Goal: Task Accomplishment & Management: Manage account settings

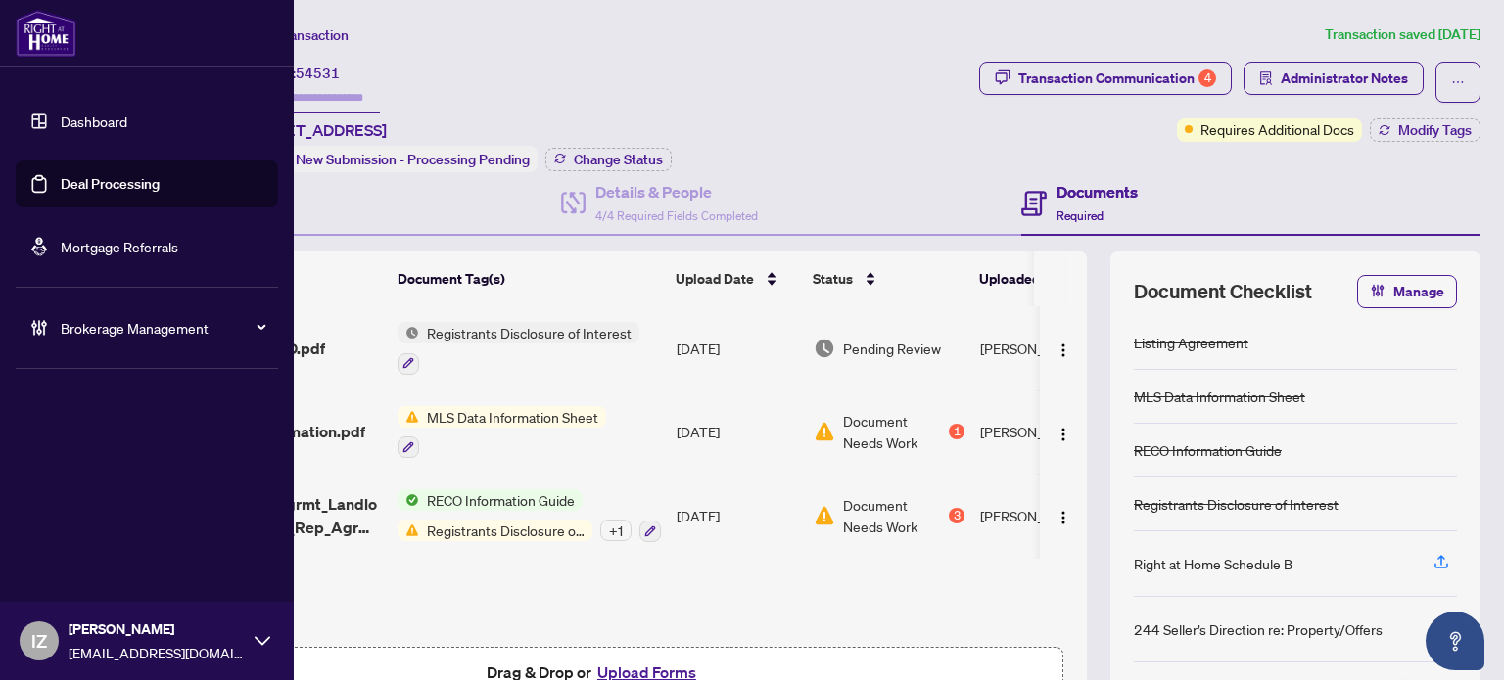
scroll to position [87, 0]
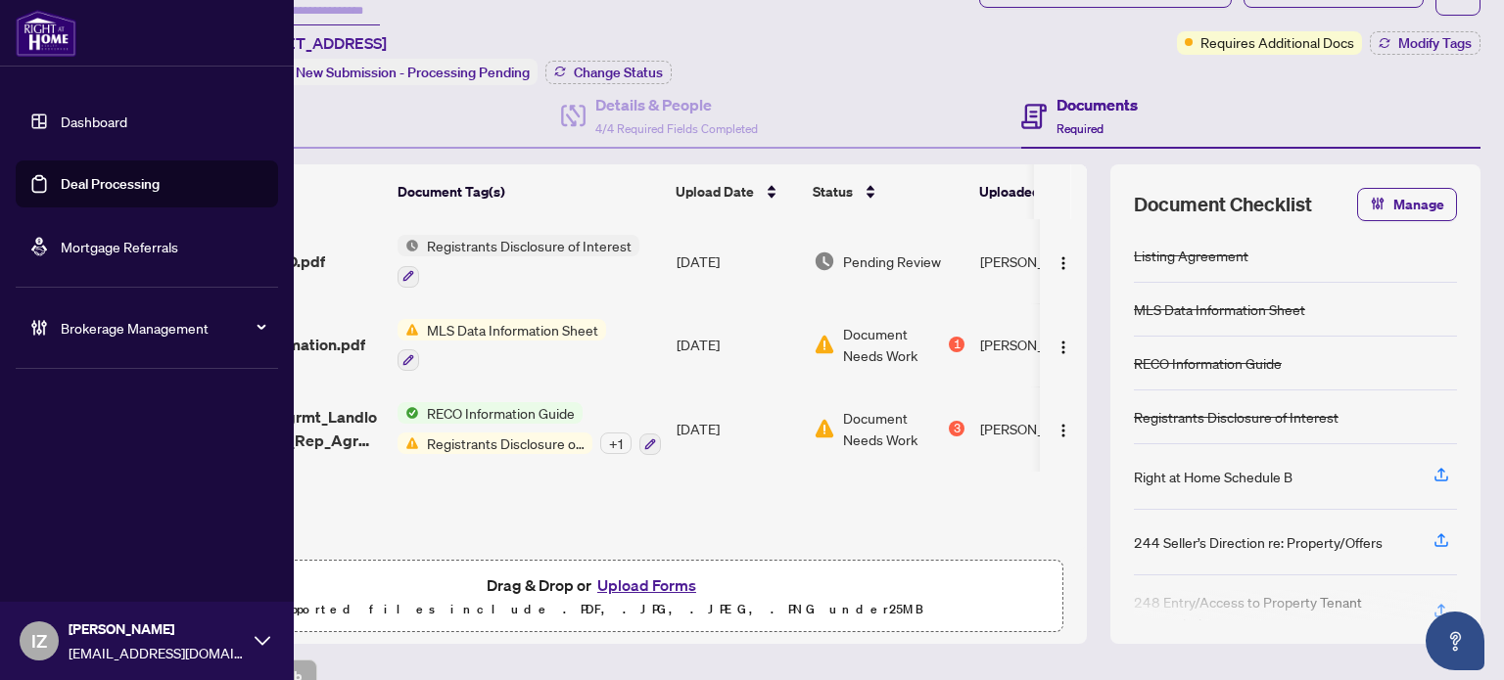
click at [61, 175] on link "Deal Processing" at bounding box center [110, 184] width 99 height 18
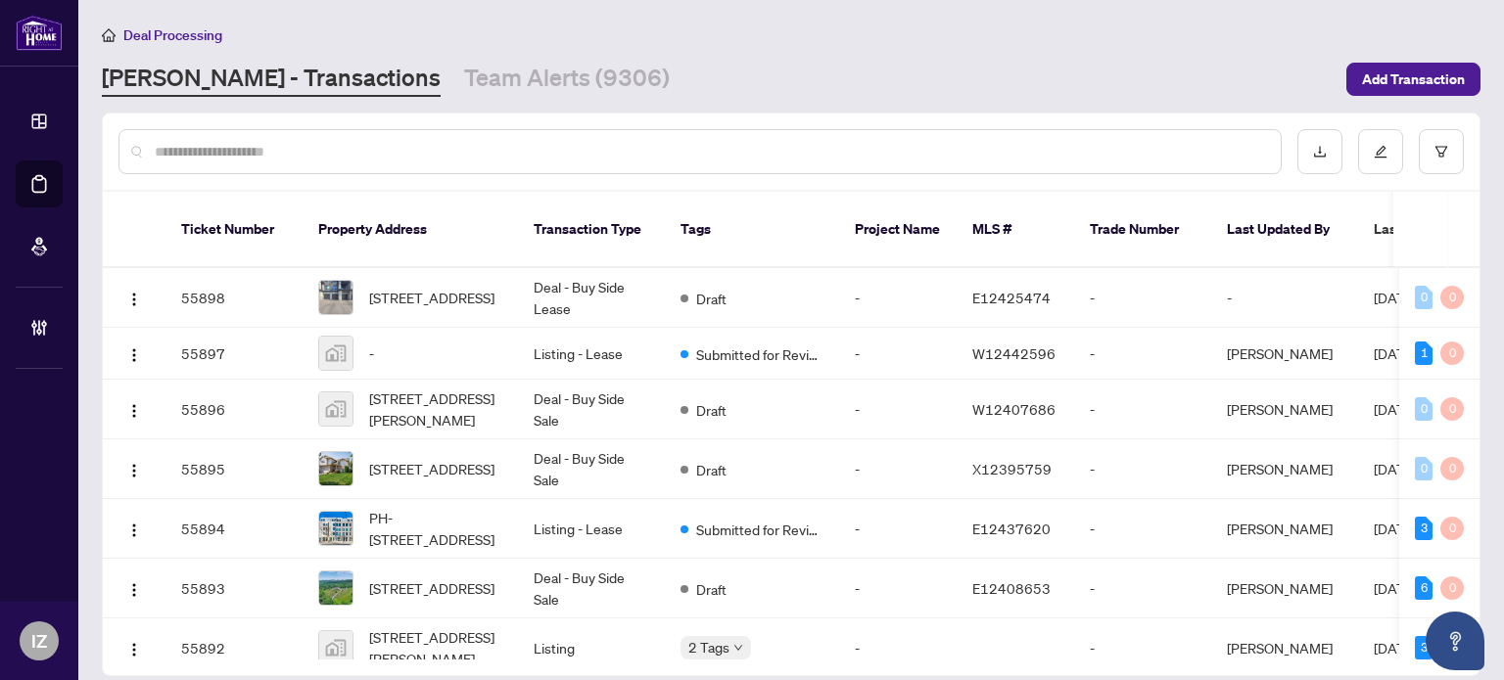
click at [377, 154] on input "text" at bounding box center [710, 152] width 1110 height 22
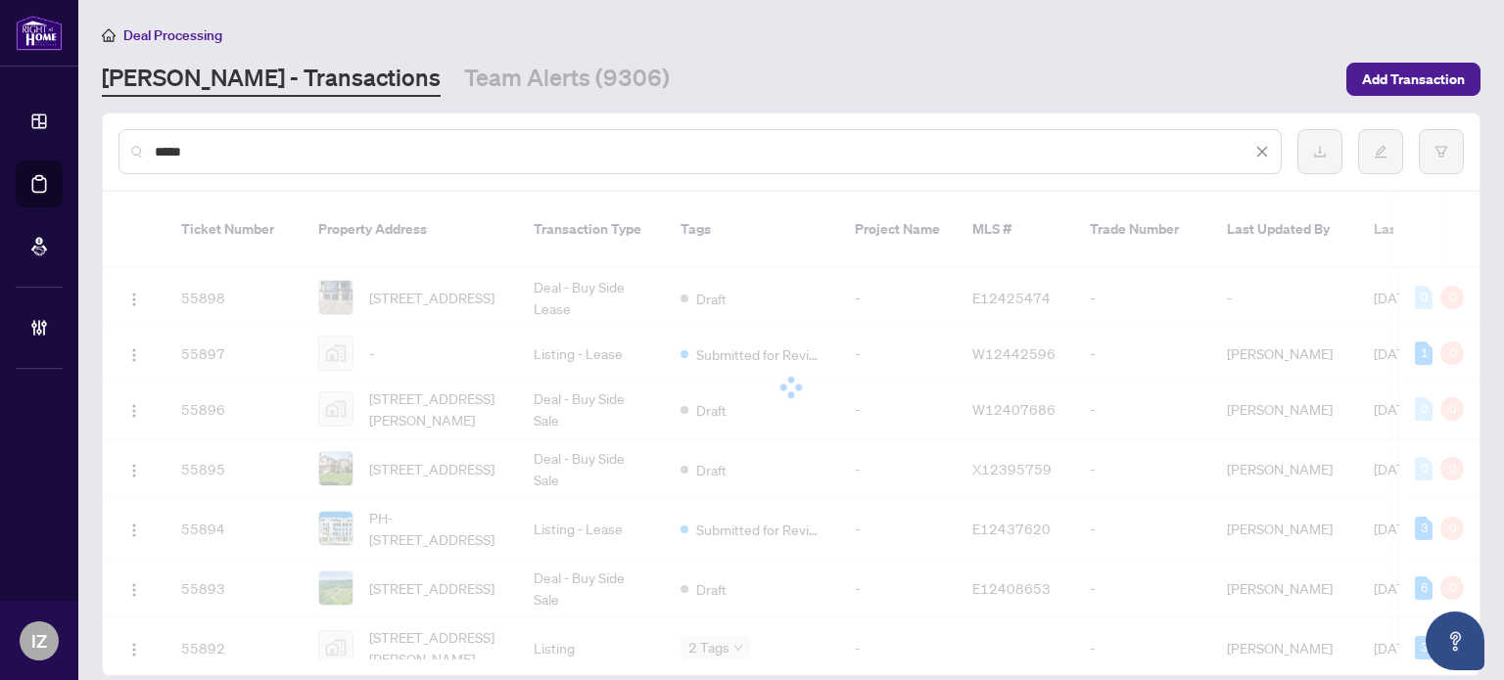
type input "******"
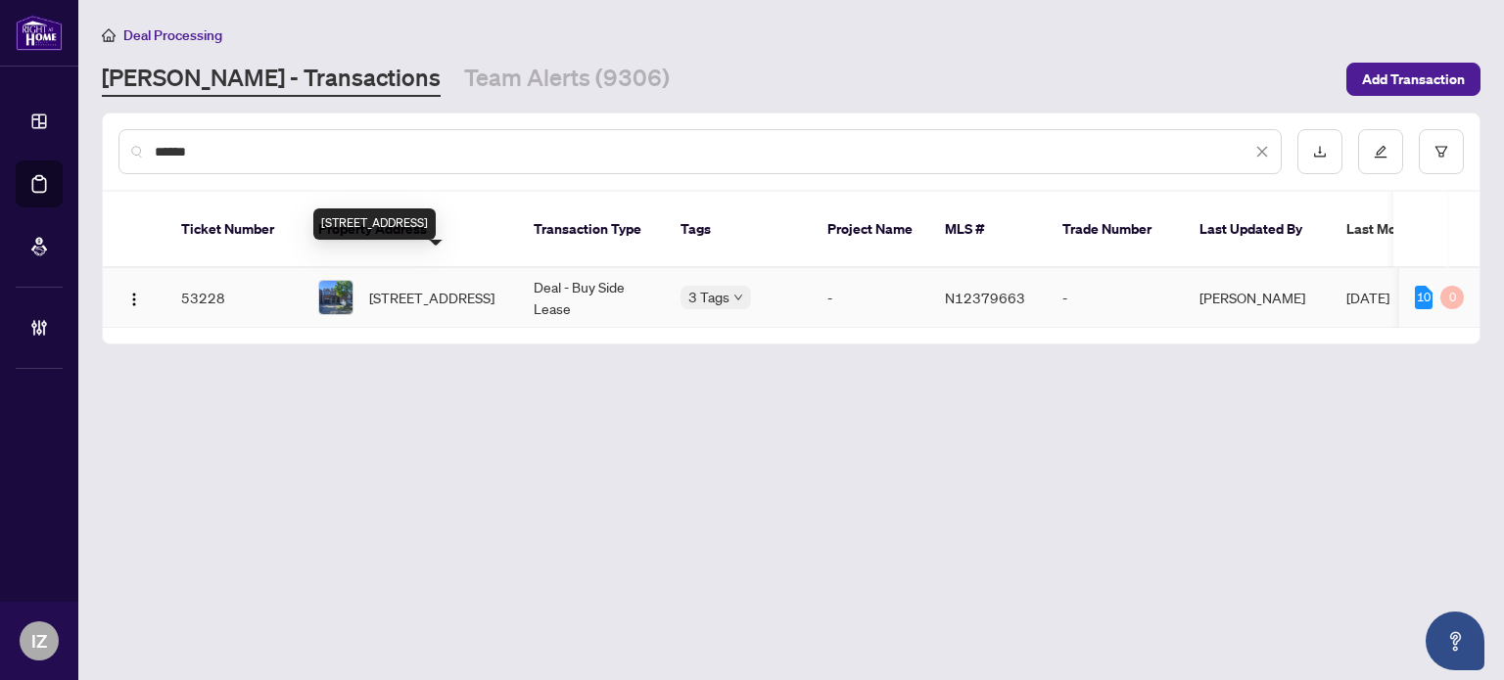
click at [394, 287] on span "[STREET_ADDRESS]" at bounding box center [431, 298] width 125 height 22
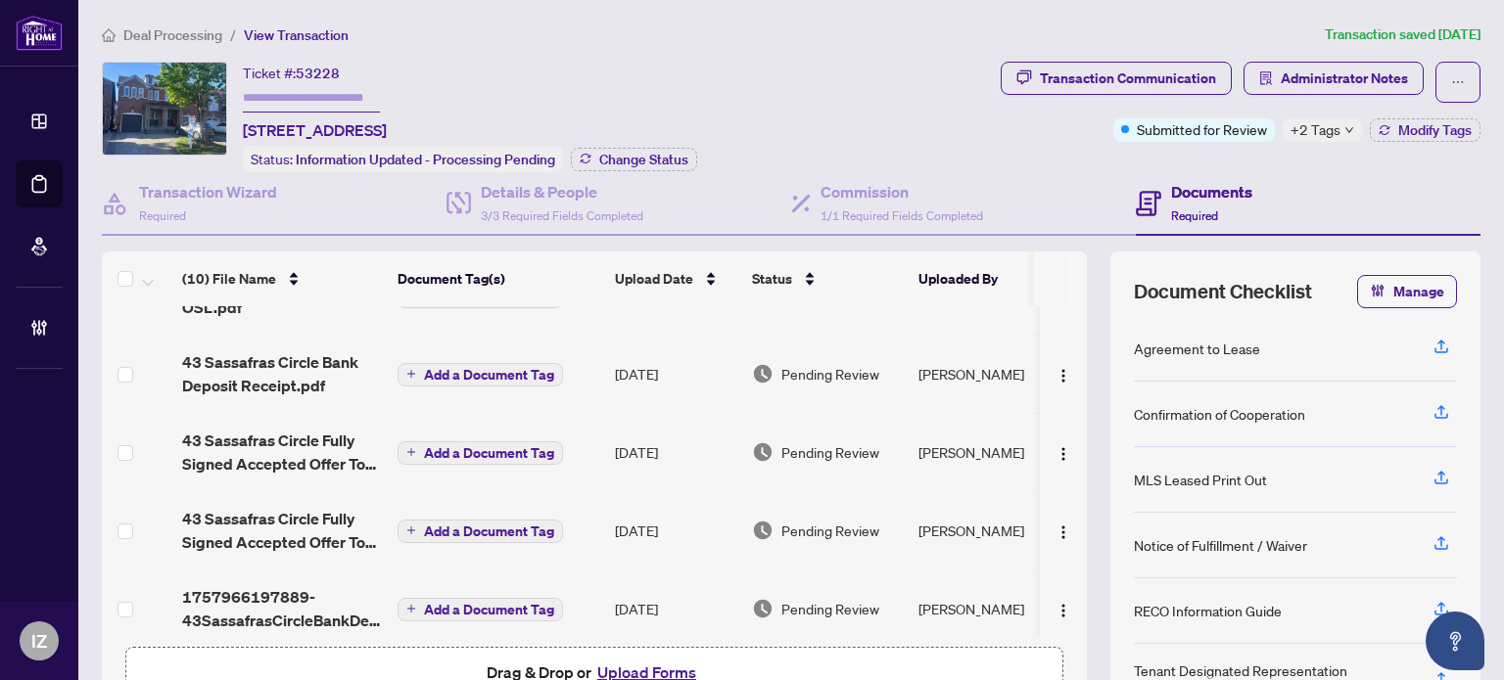
scroll to position [458, 0]
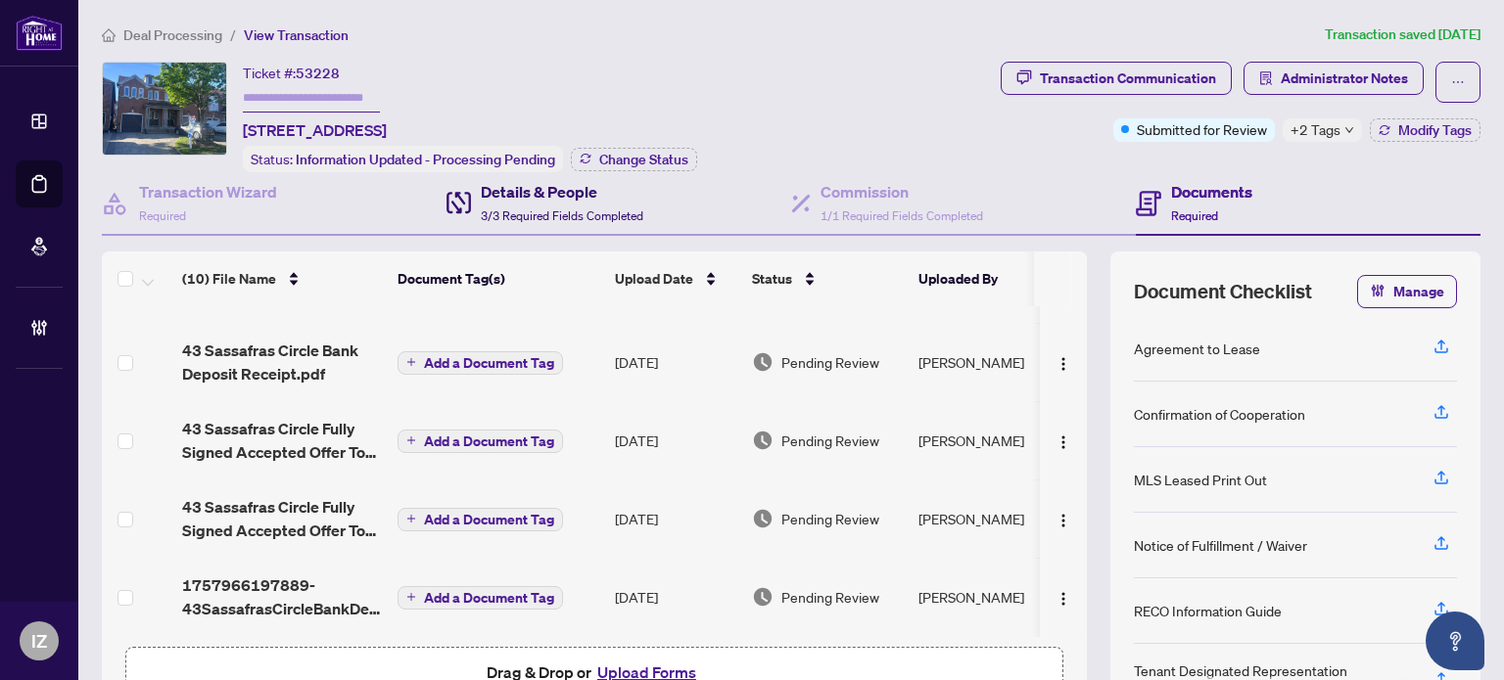
click at [552, 180] on h4 "Details & People" at bounding box center [562, 191] width 163 height 23
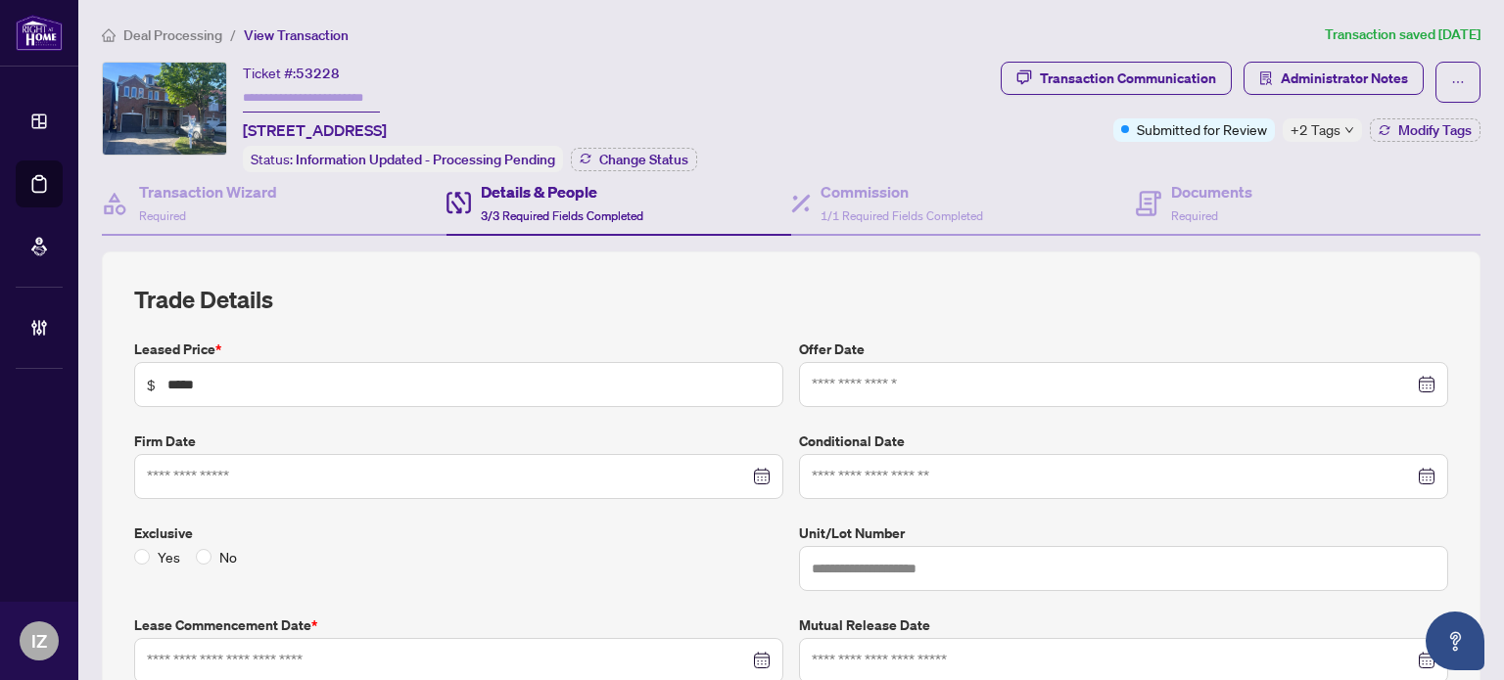
type input "**********"
click at [1096, 67] on div "Transaction Communication" at bounding box center [1128, 78] width 176 height 31
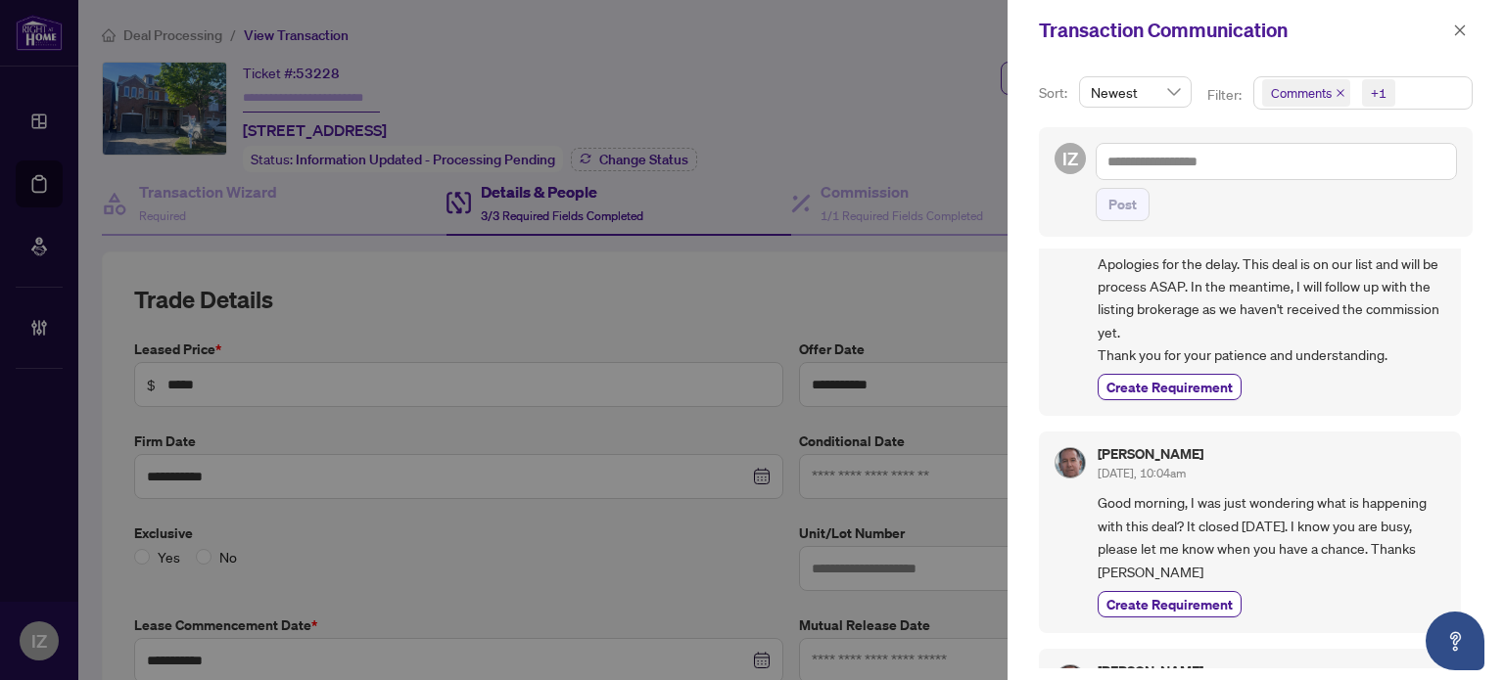
scroll to position [286, 0]
click at [1459, 34] on icon "close" at bounding box center [1460, 30] width 14 height 14
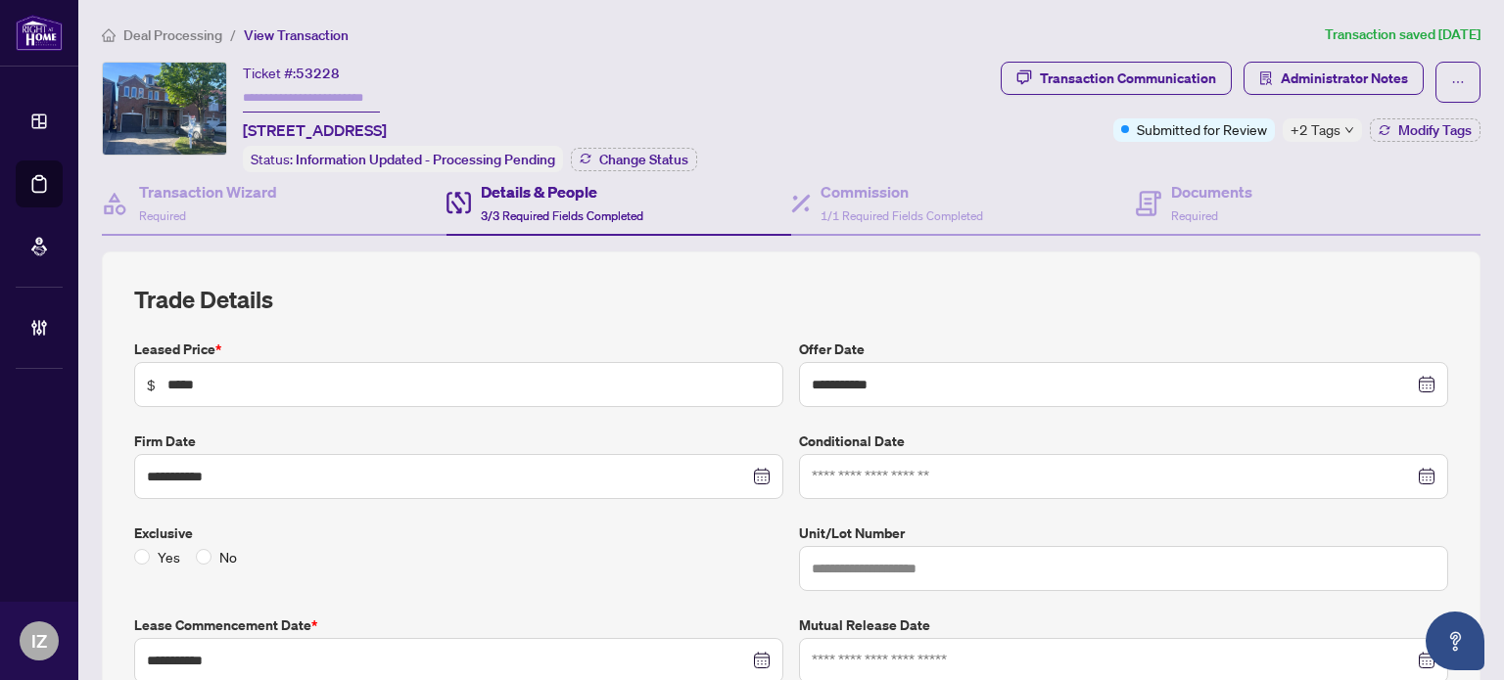
click at [1321, 128] on span "+2 Tags" at bounding box center [1315, 129] width 50 height 23
click at [1040, 84] on div "Transaction Communication" at bounding box center [1128, 78] width 176 height 31
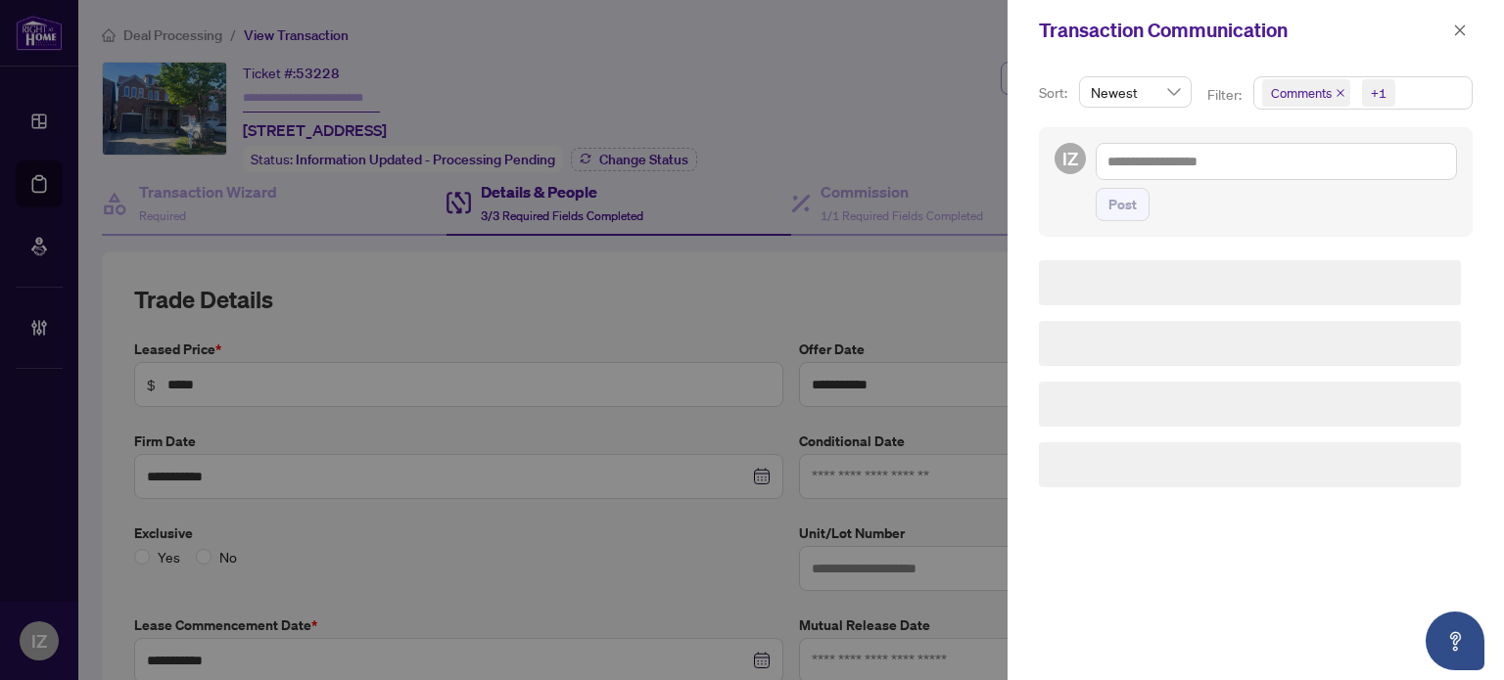
scroll to position [0, 0]
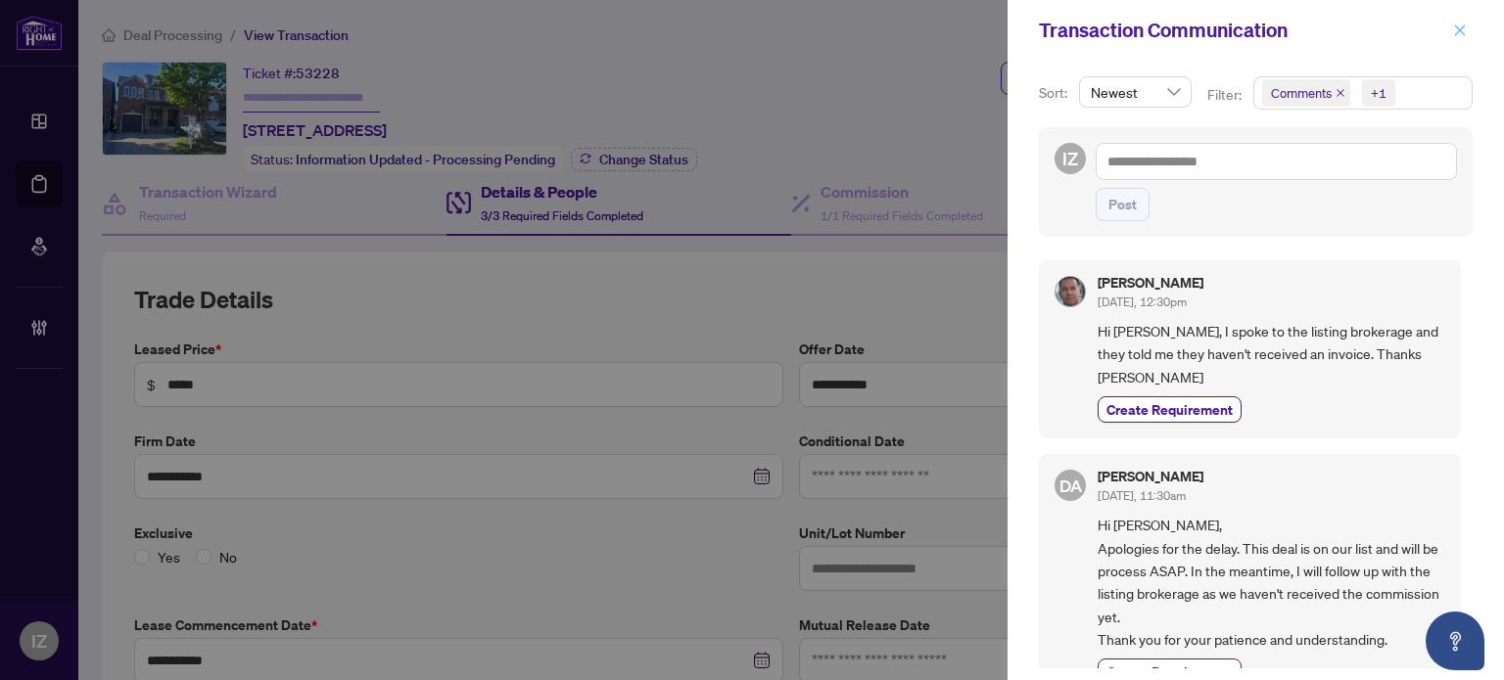
click at [1449, 24] on button "button" at bounding box center [1459, 30] width 25 height 23
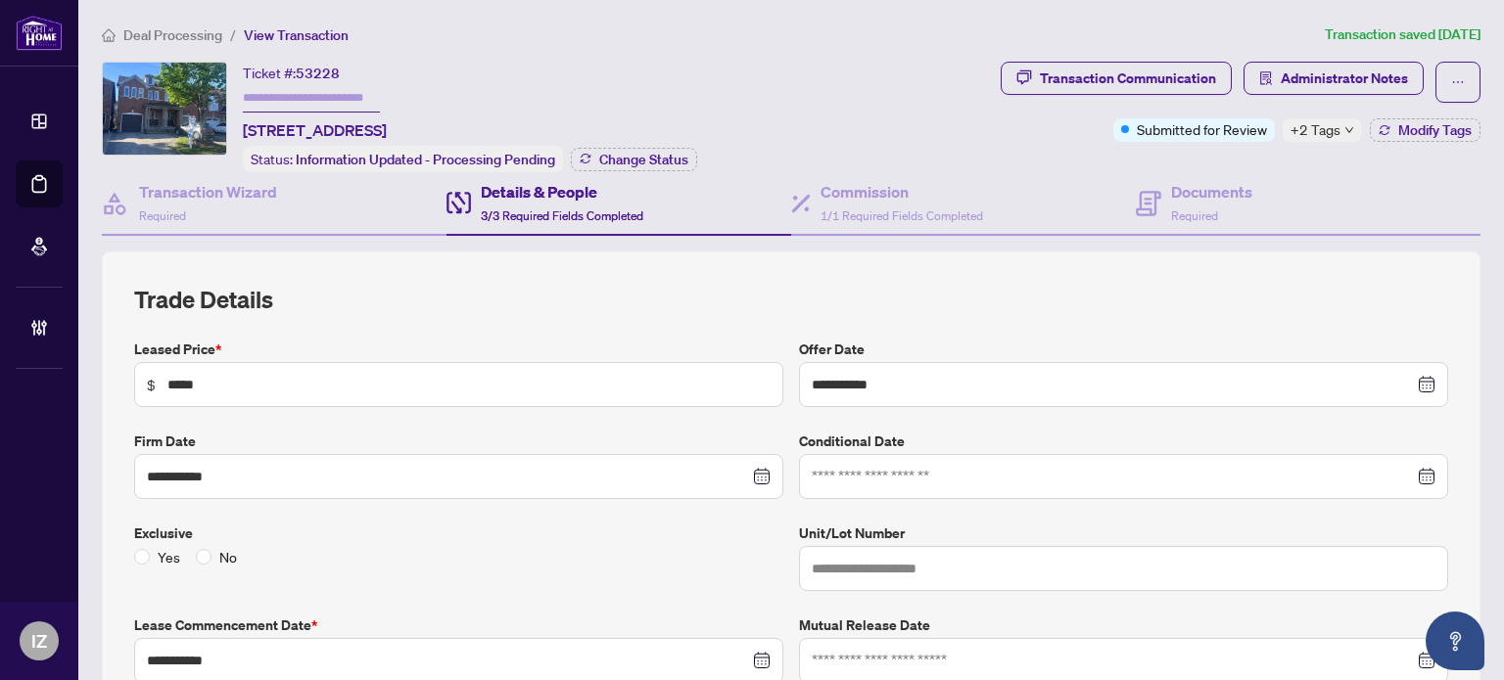
drag, startPoint x: 476, startPoint y: 228, endPoint x: 480, endPoint y: 217, distance: 11.5
click at [480, 217] on div "Details & People 3/3 Required Fields Completed" at bounding box center [618, 204] width 345 height 64
click at [556, 190] on h4 "Details & People" at bounding box center [562, 191] width 163 height 23
click at [933, 212] on span "1/1 Required Fields Completed" at bounding box center [901, 216] width 163 height 15
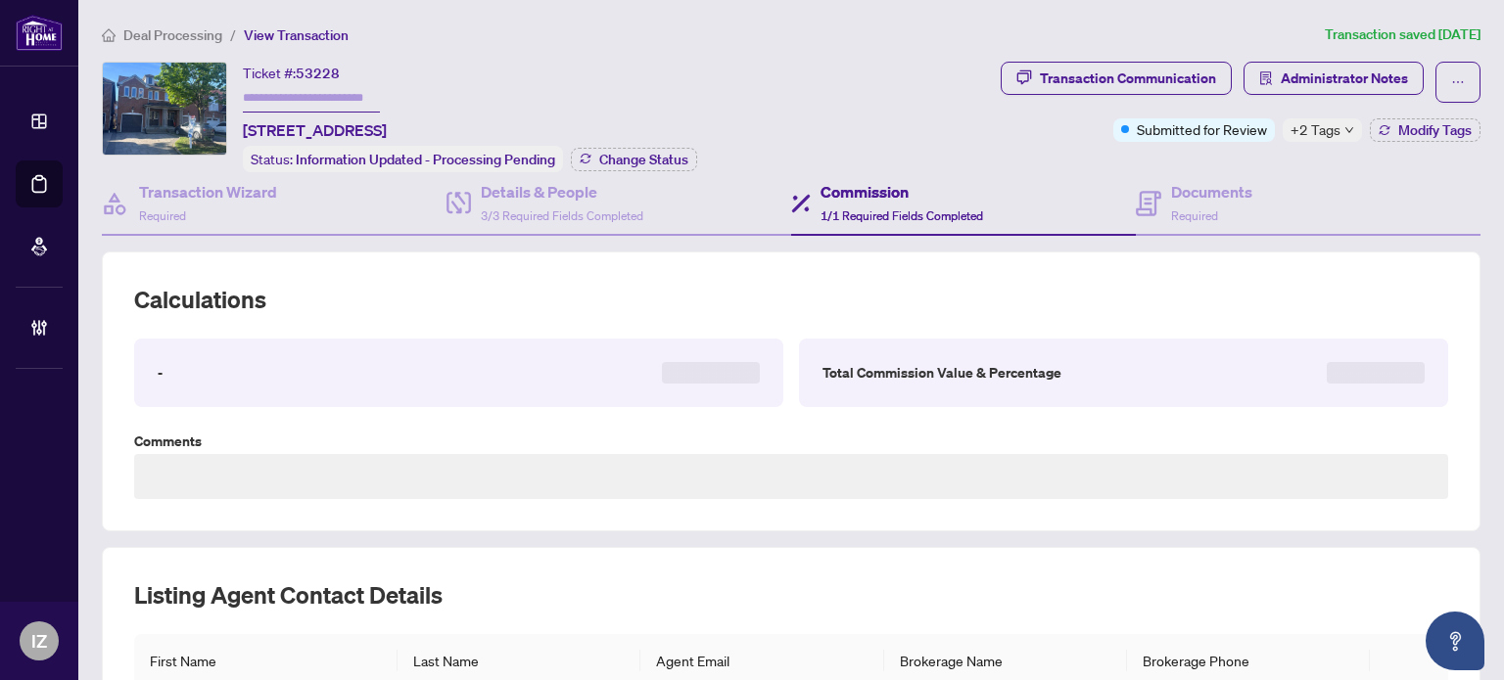
type textarea "**********"
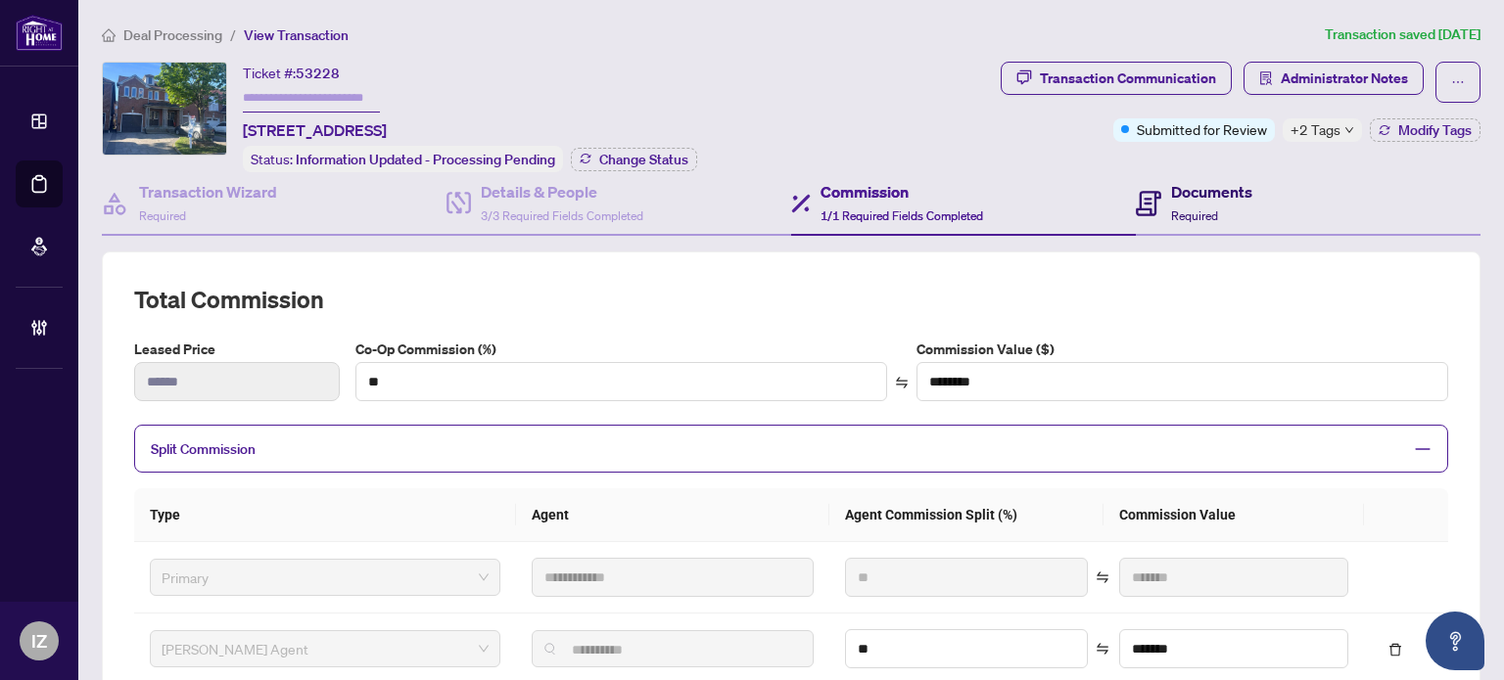
click at [1171, 180] on h4 "Documents" at bounding box center [1211, 191] width 81 height 23
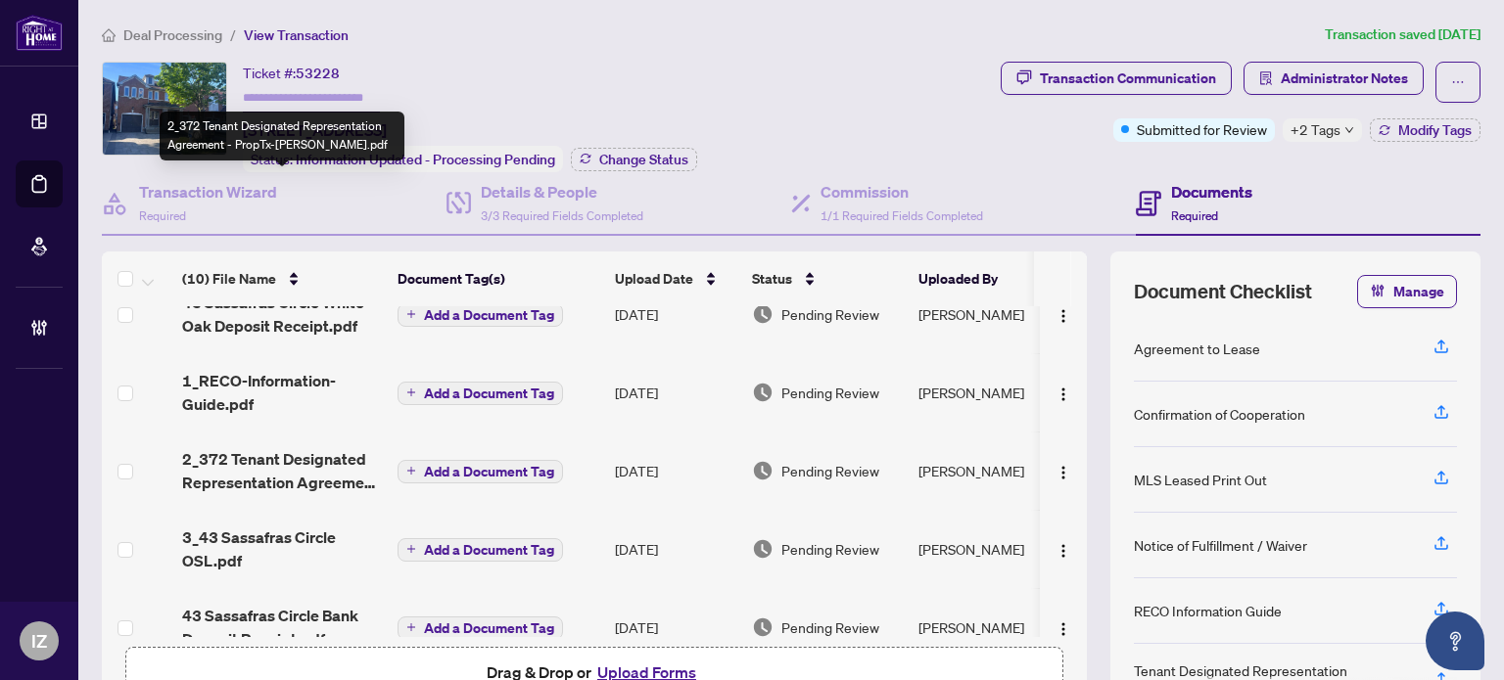
scroll to position [458, 0]
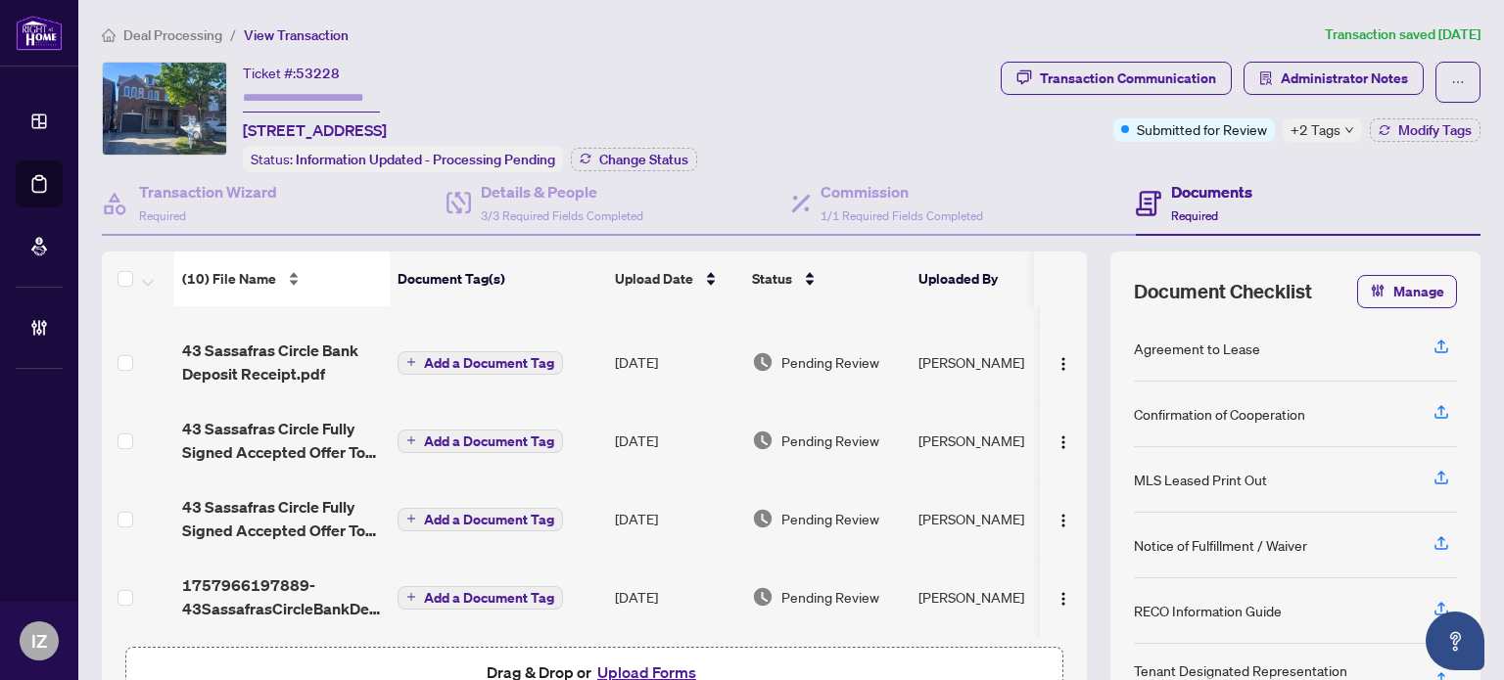
click at [317, 290] on div "(10) File Name" at bounding box center [282, 279] width 200 height 22
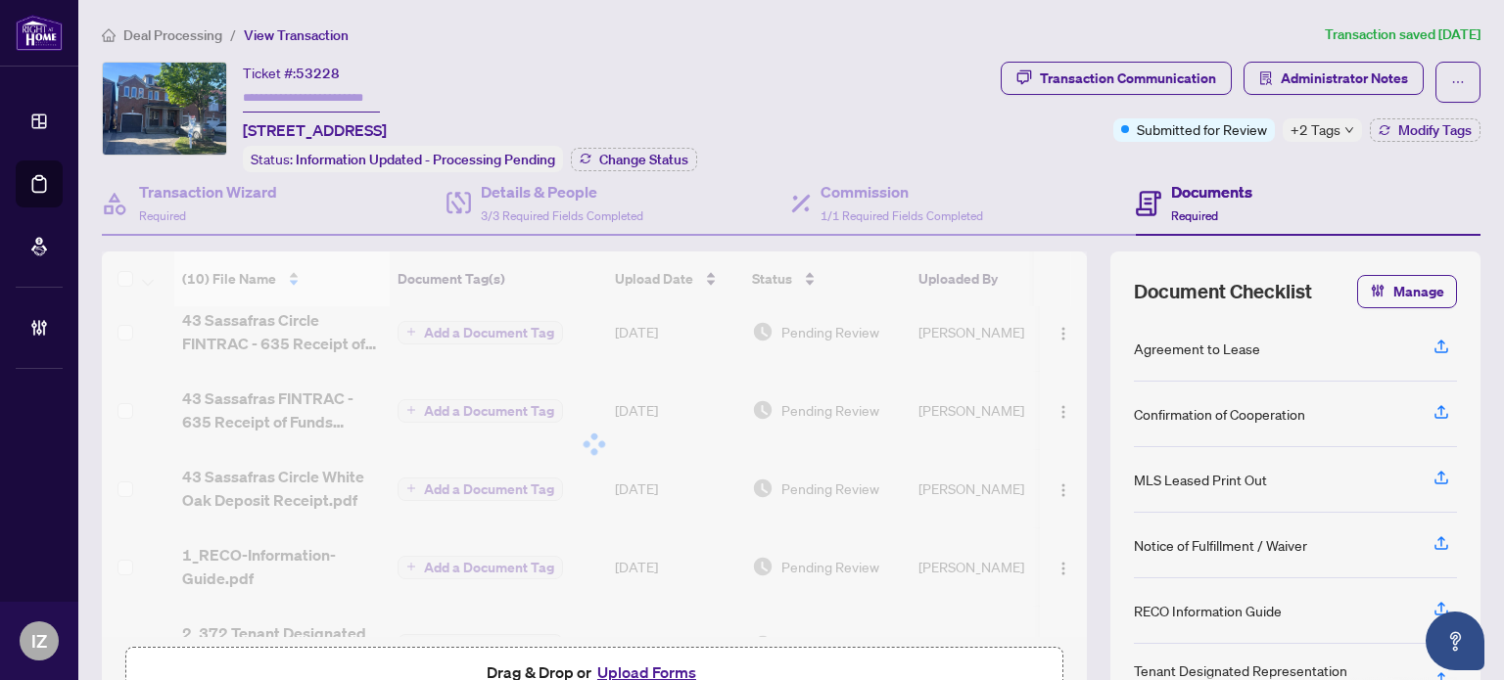
scroll to position [0, 0]
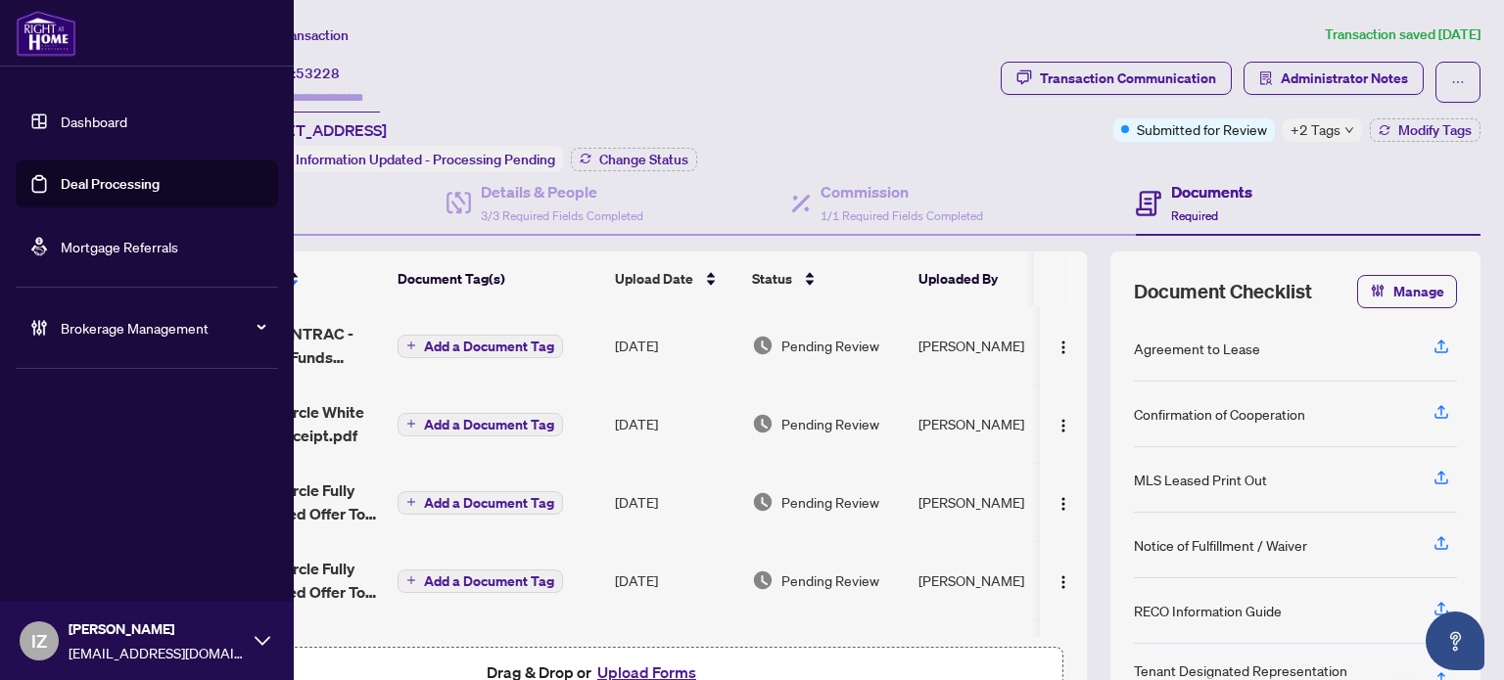
click at [61, 189] on link "Deal Processing" at bounding box center [110, 184] width 99 height 18
